Goal: Task Accomplishment & Management: Manage account settings

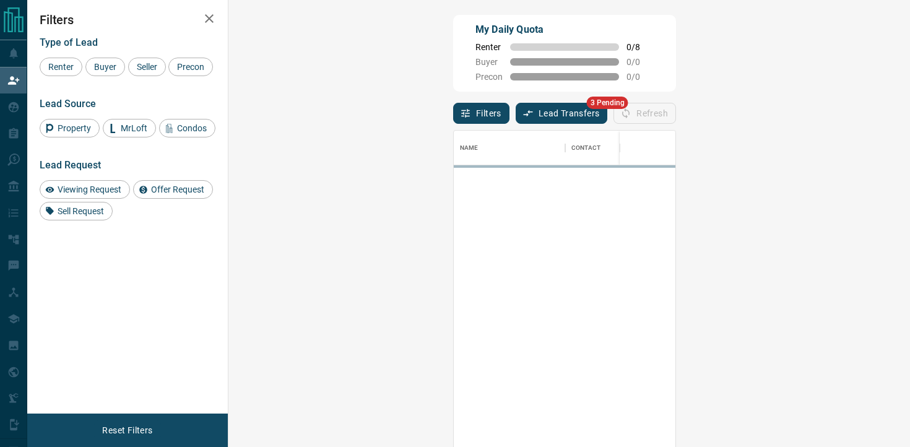
scroll to position [337, 655]
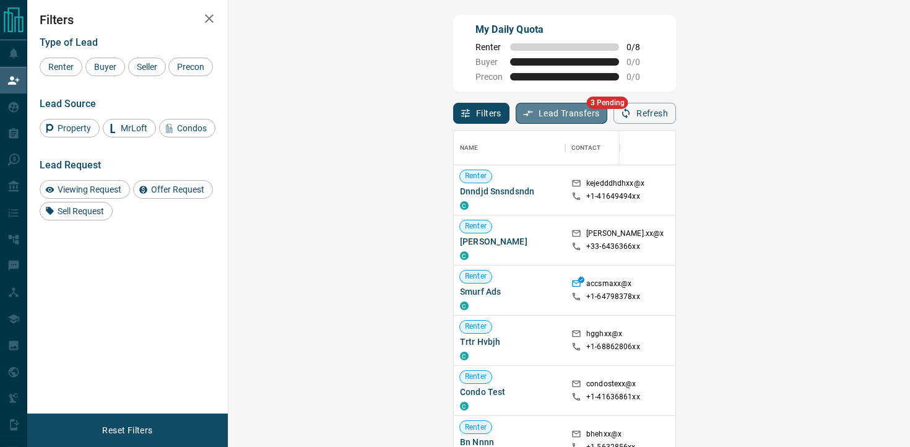
click at [515, 113] on button "Lead Transfers" at bounding box center [561, 113] width 92 height 21
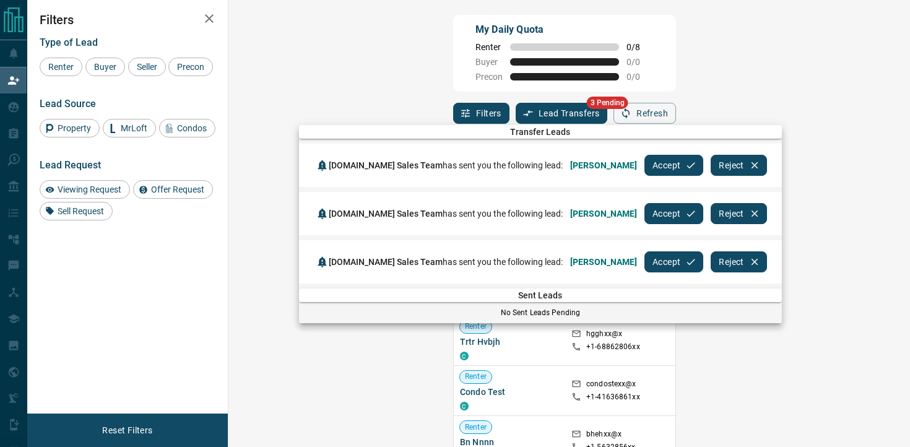
click at [662, 165] on button "Accept" at bounding box center [673, 165] width 59 height 21
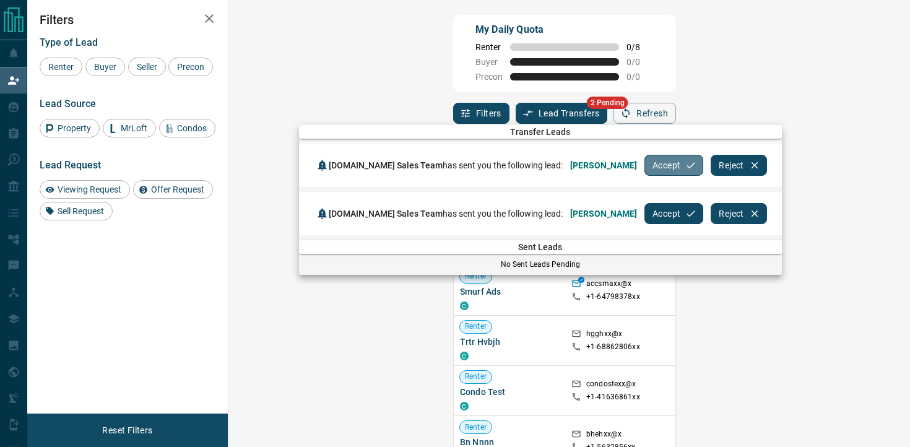
click at [662, 165] on button "Accept" at bounding box center [673, 165] width 59 height 21
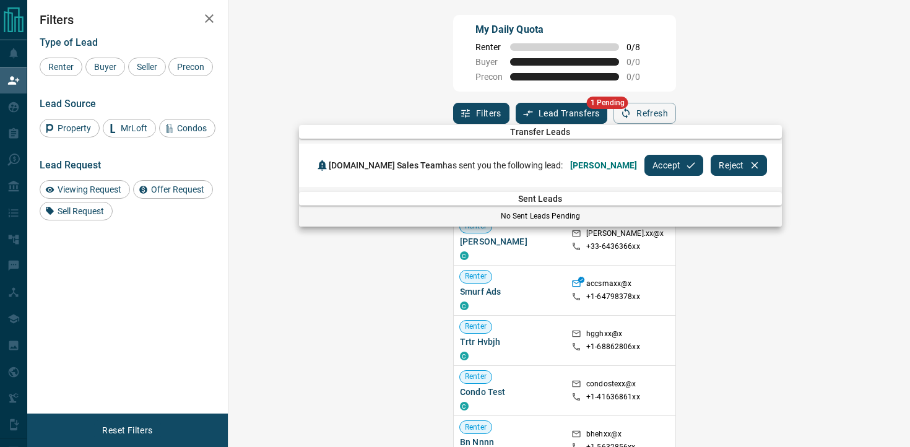
click at [644, 163] on button "Accept" at bounding box center [673, 165] width 59 height 21
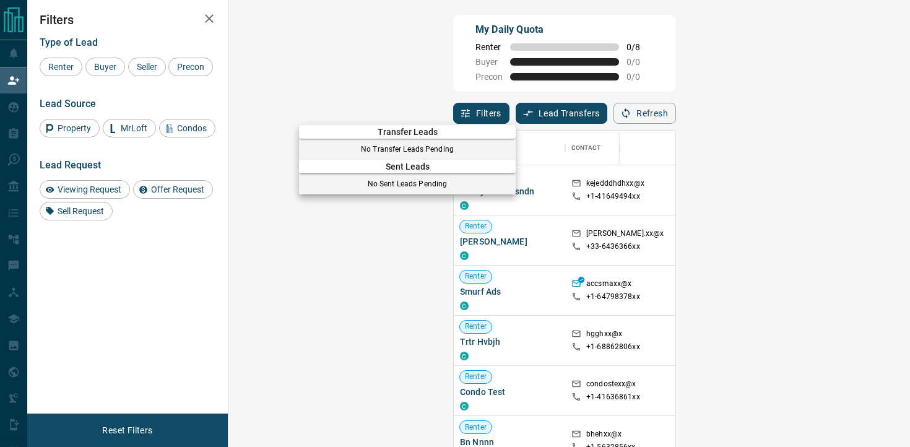
click at [204, 18] on div at bounding box center [455, 223] width 910 height 447
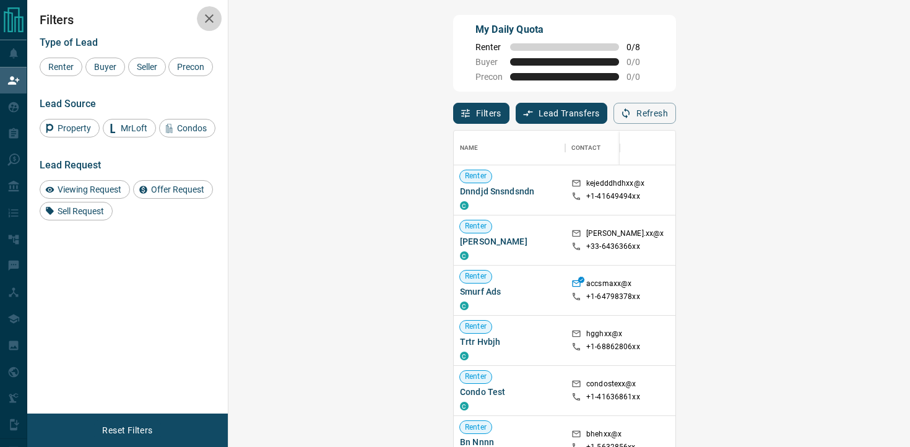
click at [212, 17] on icon "button" at bounding box center [209, 18] width 15 height 15
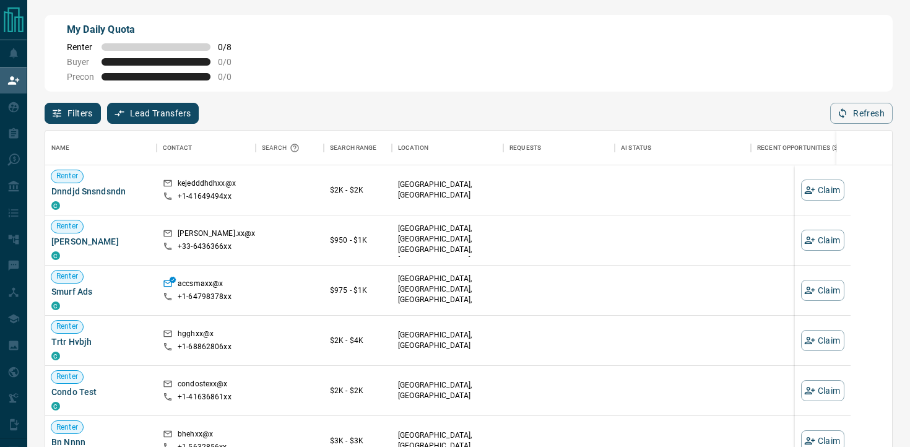
scroll to position [337, 847]
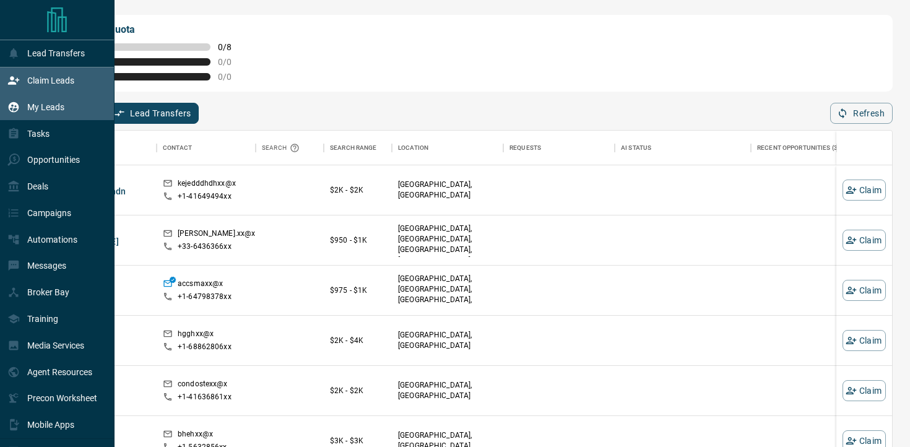
click at [47, 116] on div "My Leads" at bounding box center [35, 107] width 57 height 20
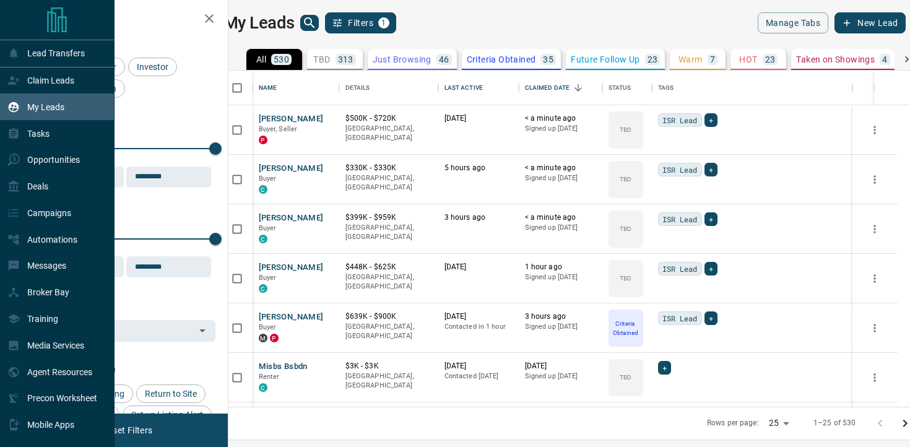
scroll to position [336, 676]
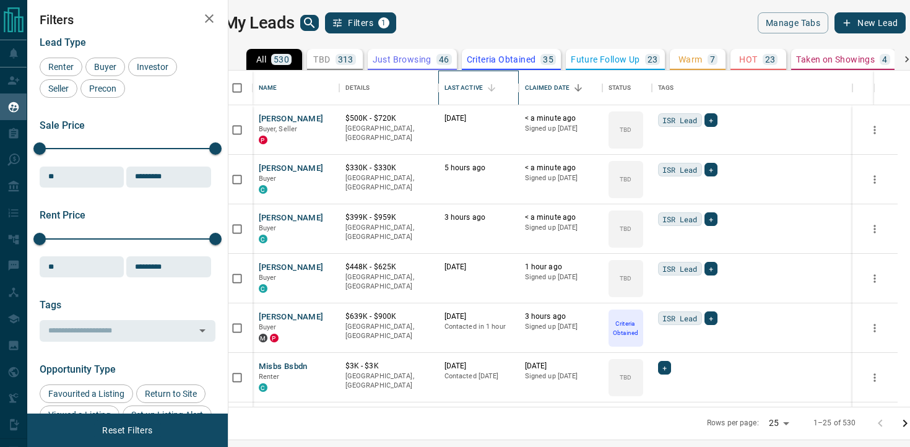
click at [472, 87] on div "Last Active" at bounding box center [463, 88] width 38 height 35
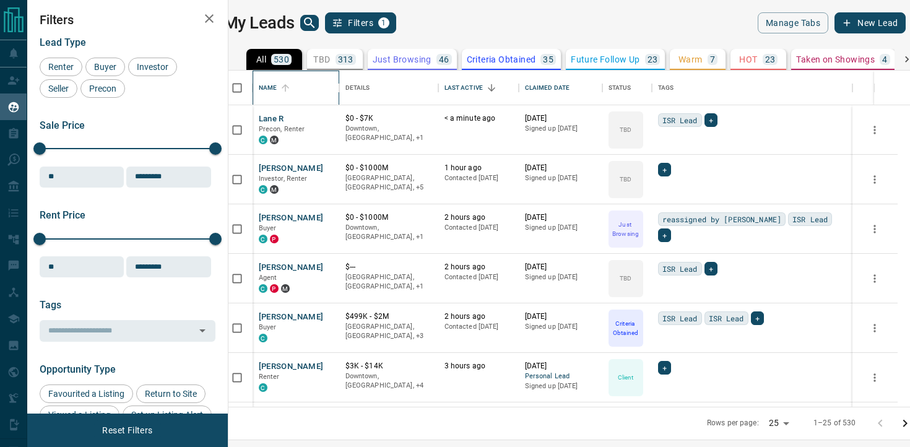
click at [277, 93] on div "Name" at bounding box center [268, 88] width 19 height 35
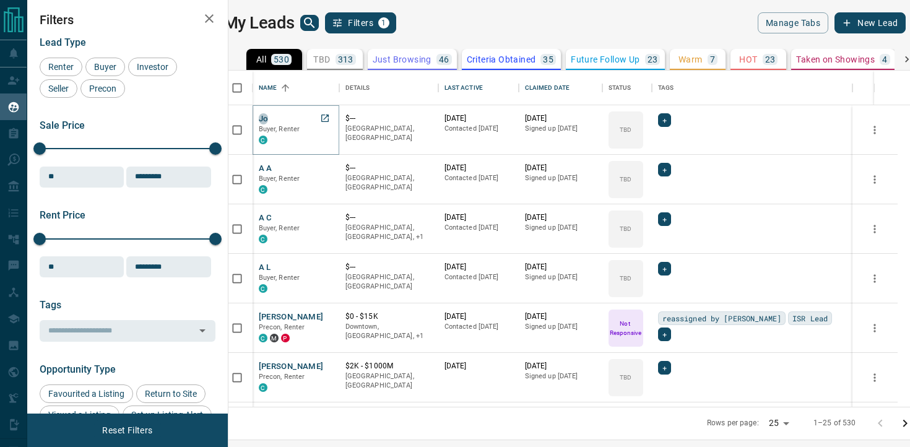
click at [269, 122] on button "Jo" at bounding box center [264, 119] width 10 height 12
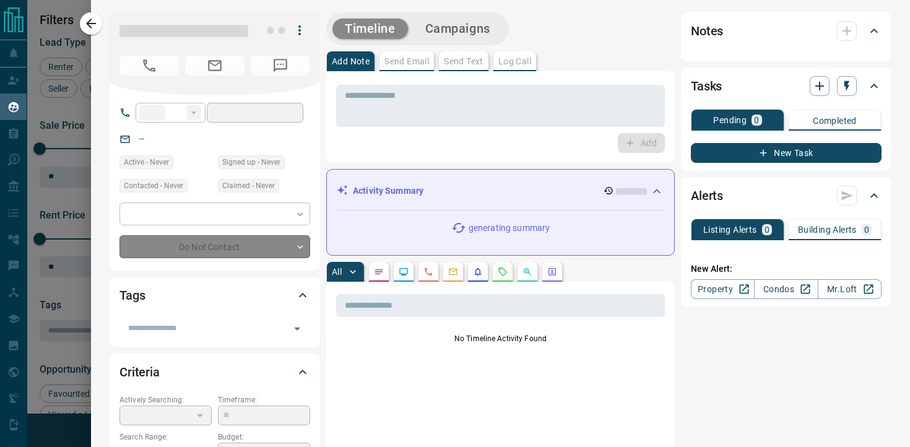
type input "**"
type input "**********"
type input "**"
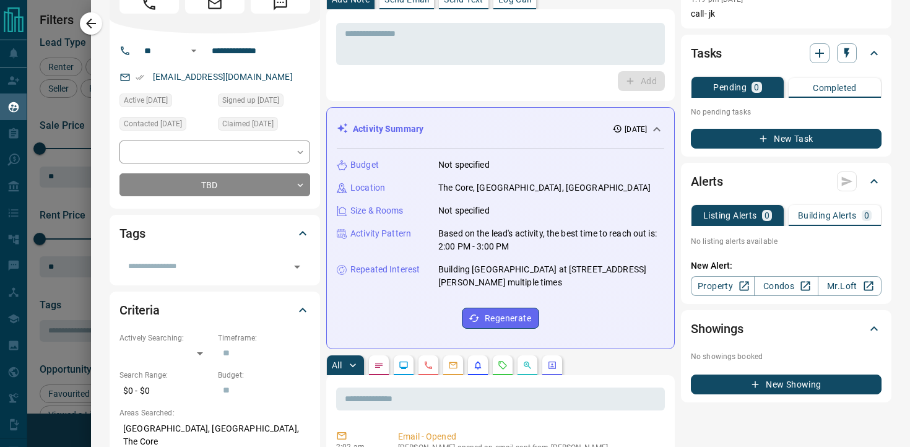
scroll to position [0, 0]
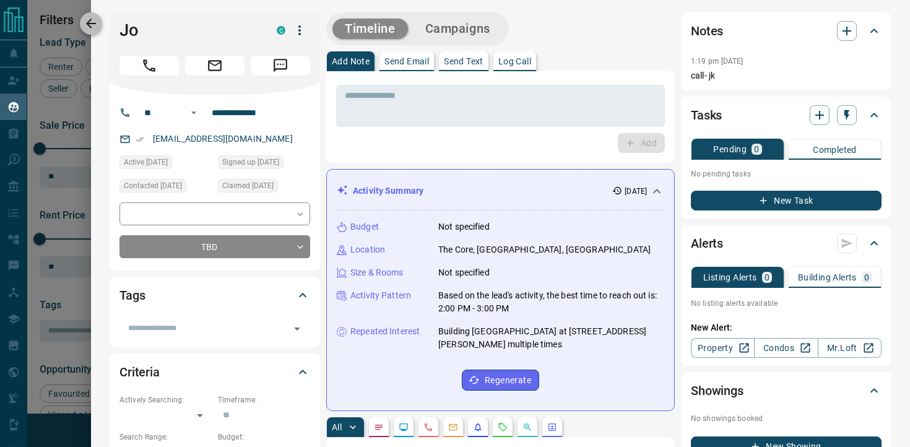
click at [93, 16] on icon "button" at bounding box center [91, 23] width 15 height 15
